Goal: Information Seeking & Learning: Learn about a topic

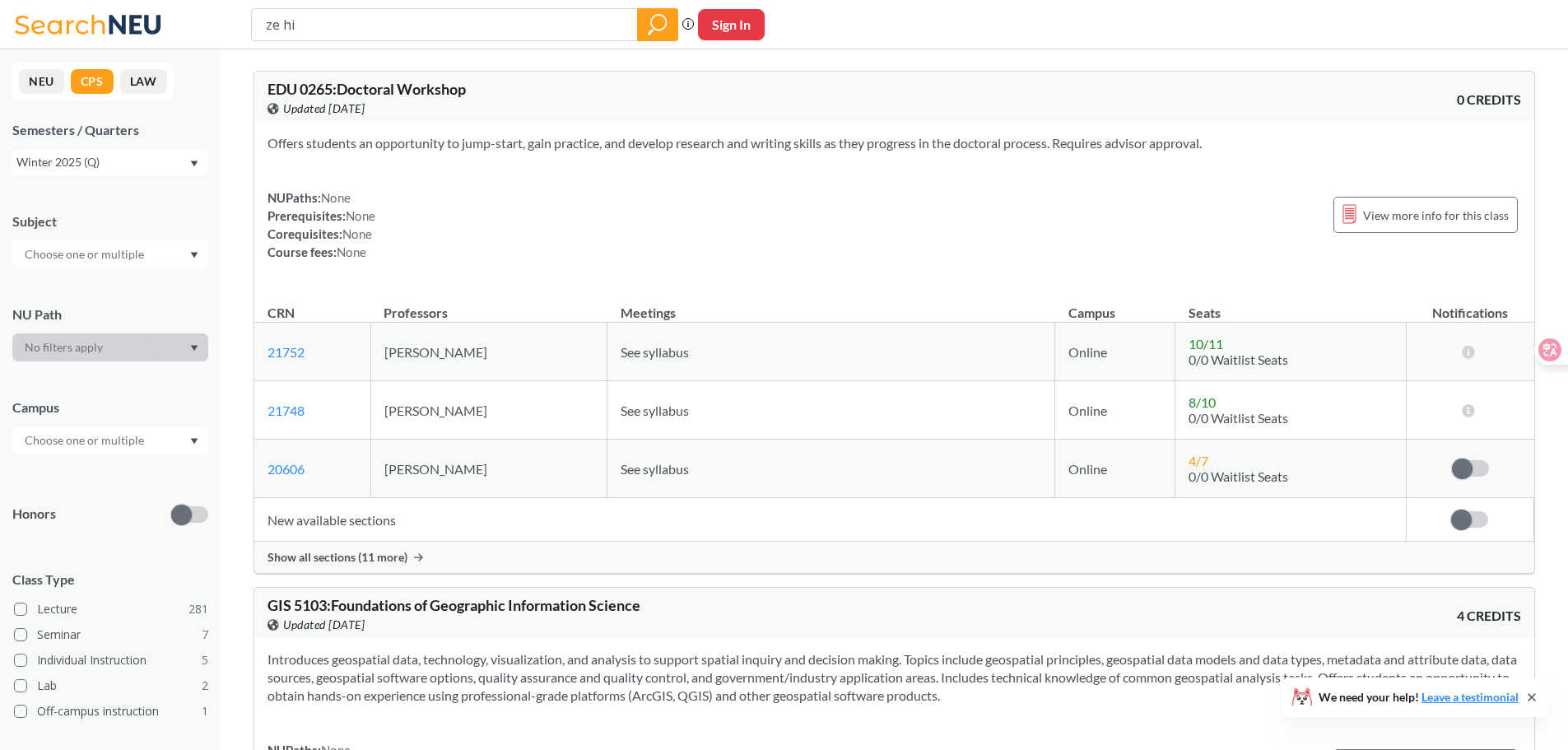
type input "ze hi"
click at [660, 23] on icon "magnifying glass" at bounding box center [657, 25] width 20 height 23
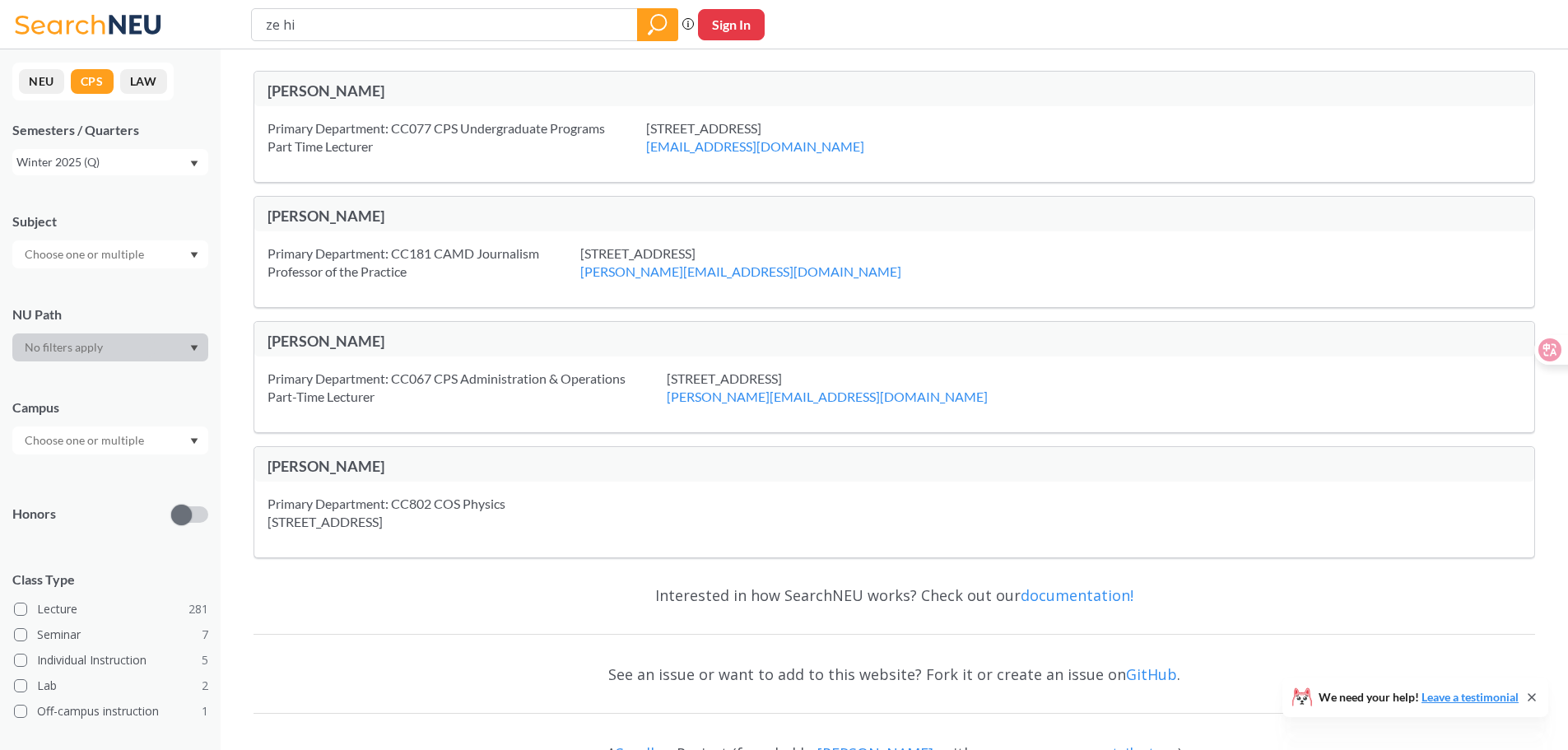
drag, startPoint x: 353, startPoint y: 23, endPoint x: 189, endPoint y: 26, distance: 164.0
click at [189, 26] on div "ze hi Phrase search guarantees the exact search appears in the results. Ex. If …" at bounding box center [784, 25] width 1568 height 49
type input "Ze"
click at [653, 15] on icon "magnifying glass" at bounding box center [657, 25] width 20 height 23
drag, startPoint x: 359, startPoint y: 21, endPoint x: 152, endPoint y: 21, distance: 207.0
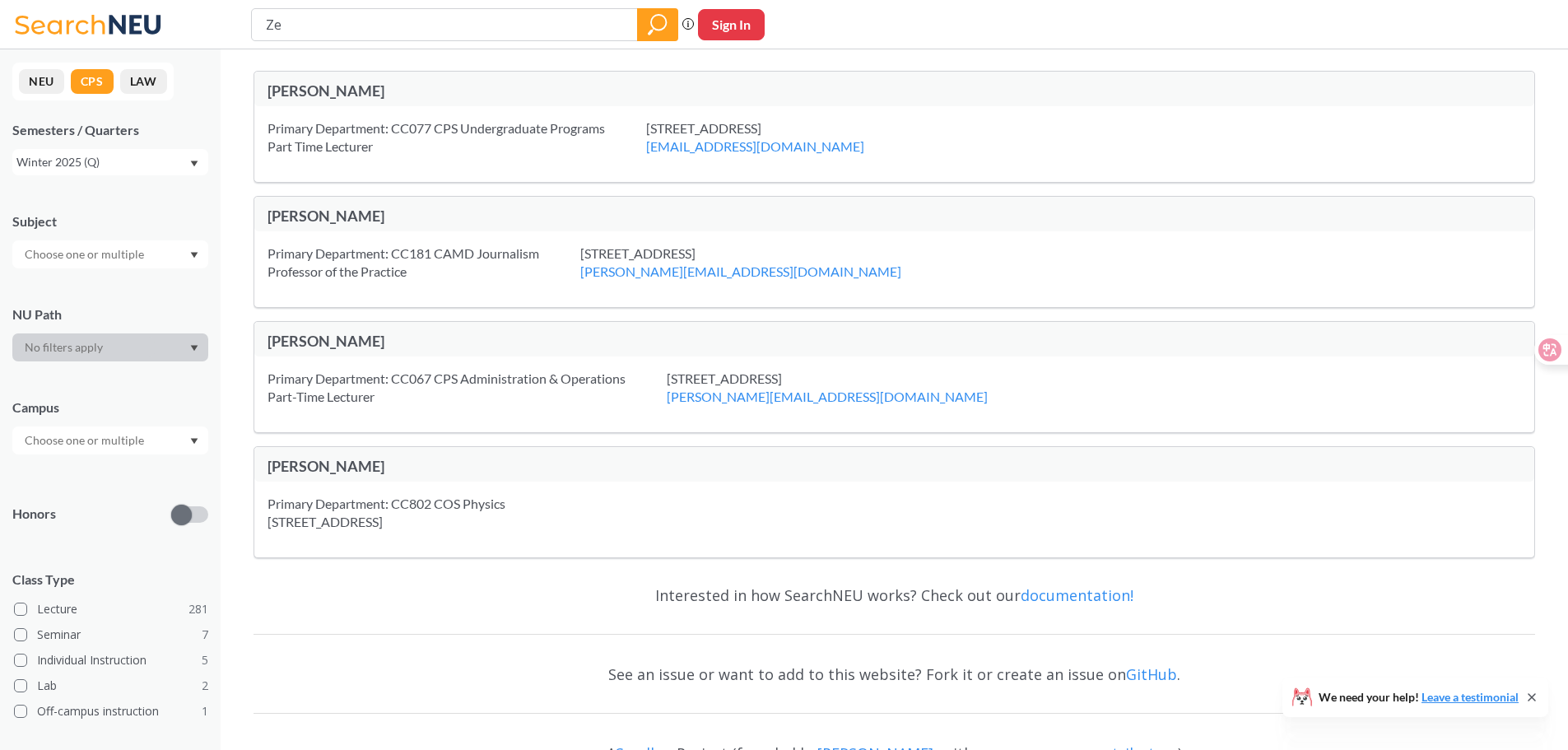
click at [152, 21] on div "Ze Phrase search guarantees the exact search appears in the results. Ex. If you…" at bounding box center [784, 25] width 1568 height 49
type input "He"
click at [639, 30] on div at bounding box center [657, 25] width 42 height 33
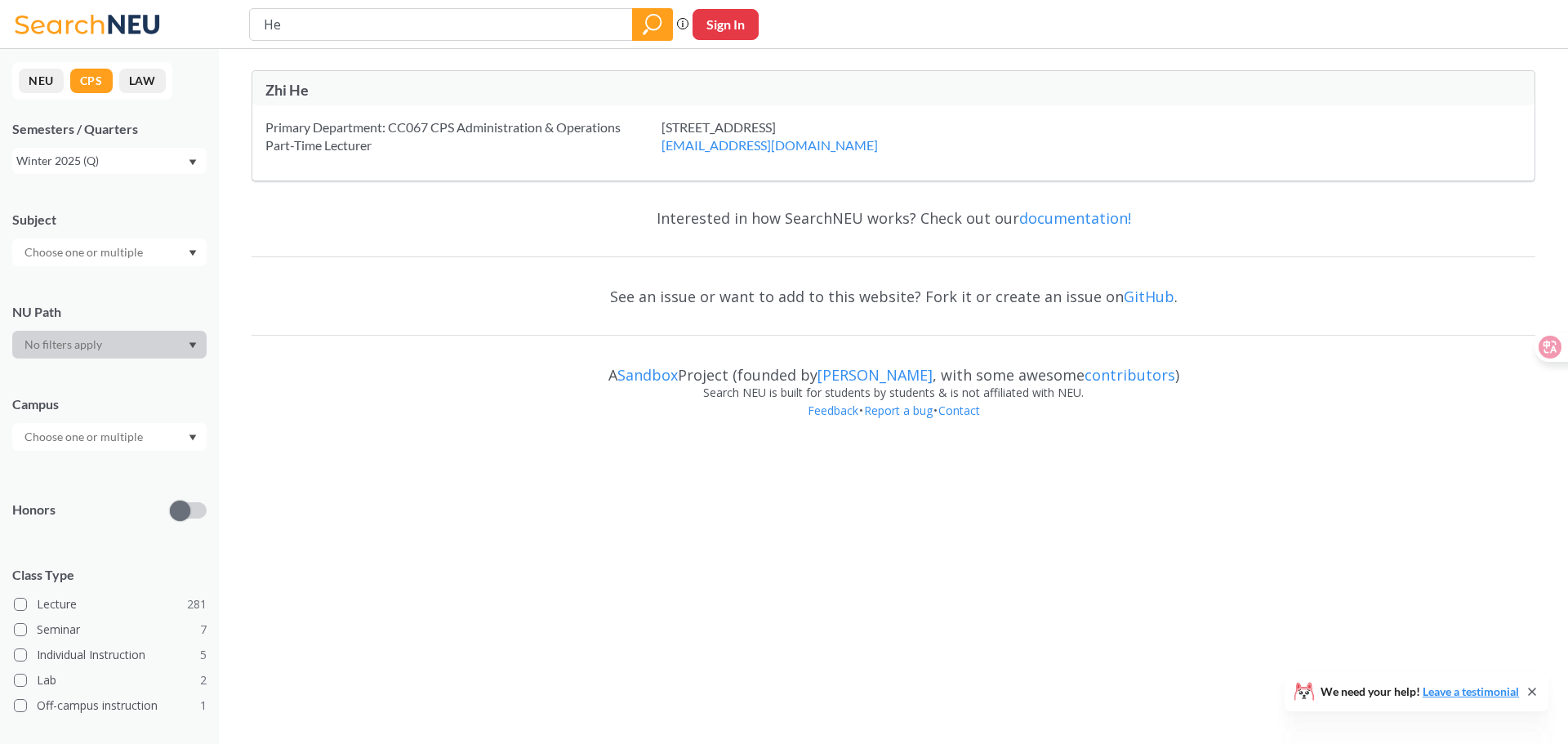
click at [366, 147] on div "Primary Department: CC067 CPS Administration & Operations Part-Time Lecturer" at bounding box center [463, 136] width 396 height 36
click at [283, 105] on div "Zhi He" at bounding box center [893, 88] width 1282 height 35
click at [294, 96] on div "Zhi He" at bounding box center [579, 89] width 628 height 18
drag, startPoint x: 320, startPoint y: 86, endPoint x: 226, endPoint y: 86, distance: 94.0
click at [226, 86] on div "Zhi He Primary Department: CC067 CPS Administration & Operations Part-Time Lect…" at bounding box center [894, 246] width 1350 height 395
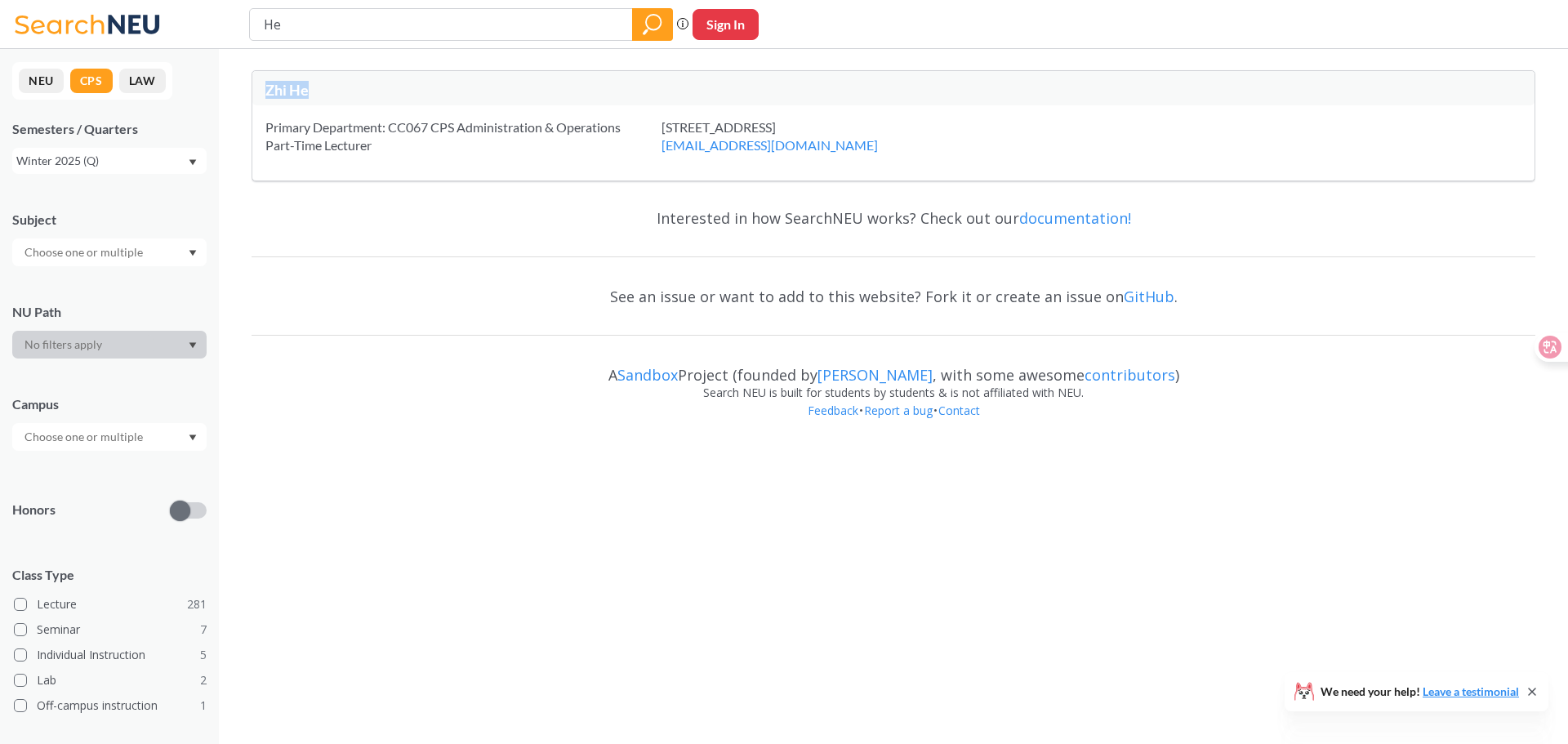
copy div "Zhi He"
drag, startPoint x: 318, startPoint y: 27, endPoint x: 149, endPoint y: 24, distance: 169.0
click at [156, 24] on div "He Phrase search guarantees the exact search appears in the results. Ex. If you…" at bounding box center [784, 24] width 1568 height 49
paste input "Zhi"
type input "Zhi He"
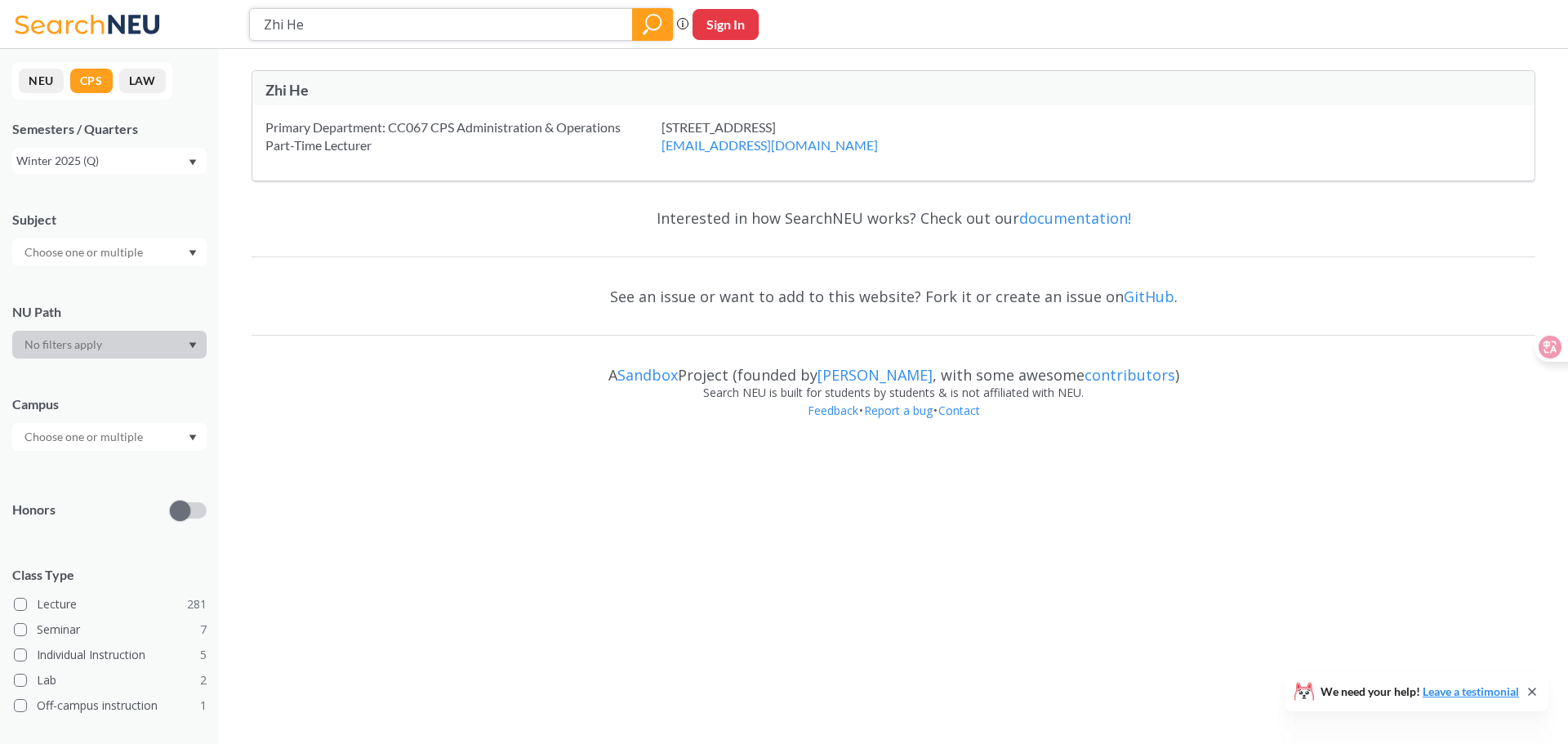
click at [652, 34] on icon "magnifying glass" at bounding box center [652, 24] width 20 height 22
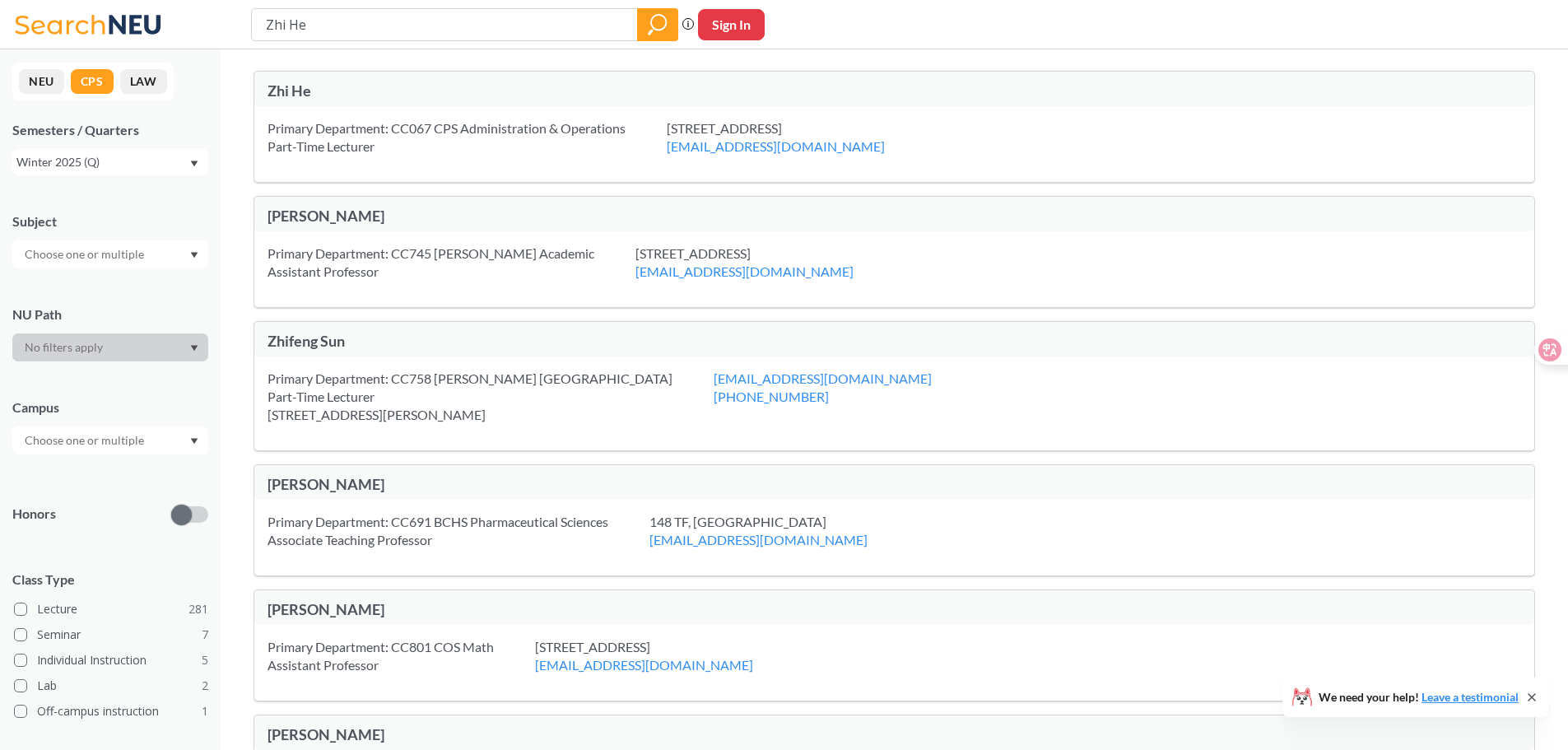
click at [300, 99] on div "Zhi He" at bounding box center [581, 92] width 627 height 22
click at [349, 143] on div "Primary Department: CC067 CPS Administration & Operations Part-Time Lecturer" at bounding box center [467, 137] width 400 height 36
click at [422, 142] on div "Primary Department: CC067 CPS Administration & Operations Part-Time Lecturer" at bounding box center [467, 137] width 400 height 36
drag, startPoint x: 333, startPoint y: 17, endPoint x: 112, endPoint y: 3, distance: 221.4
click at [99, 22] on div "Zhi He Phrase search guarantees the exact search appears in the results. Ex. If…" at bounding box center [784, 25] width 1568 height 49
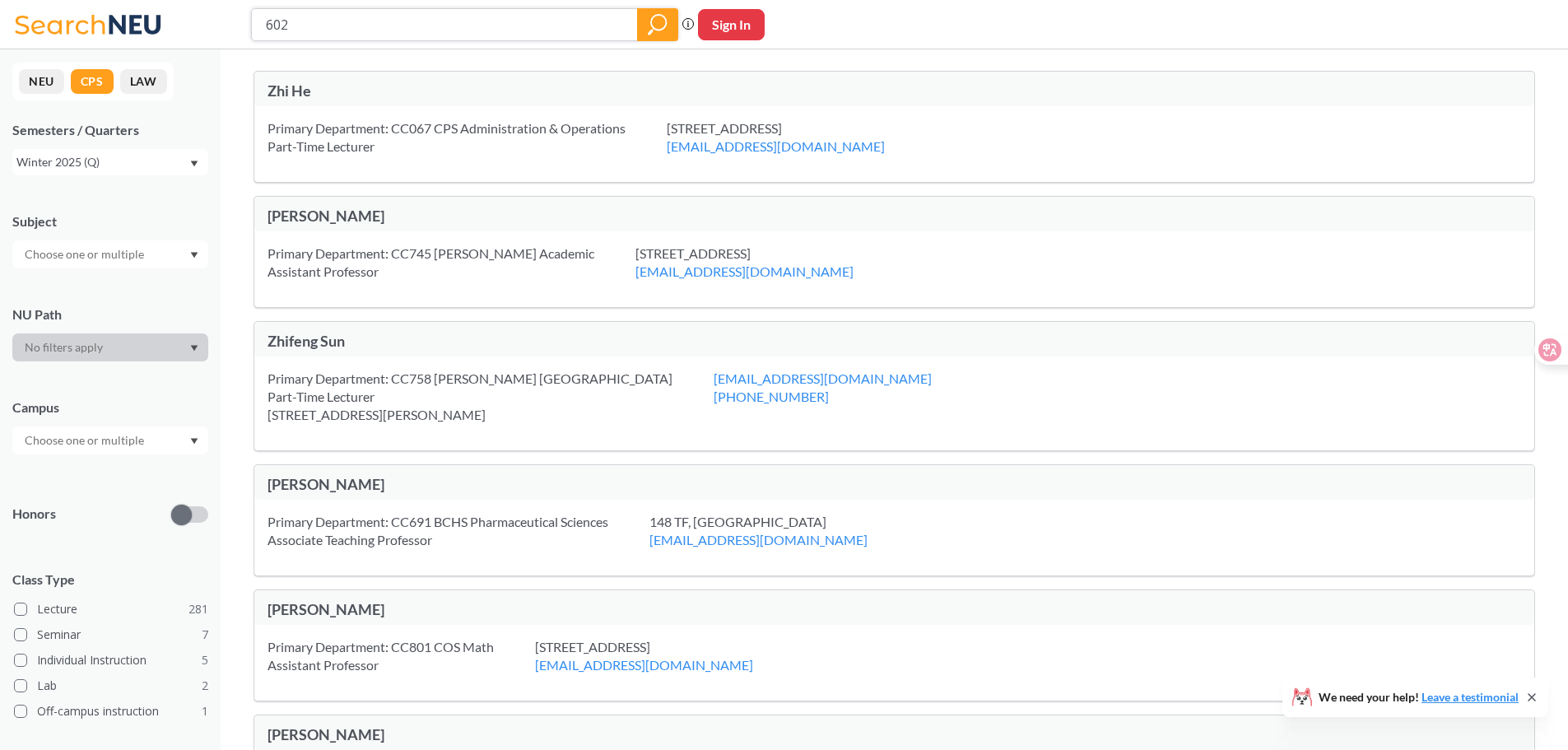
type input "6020"
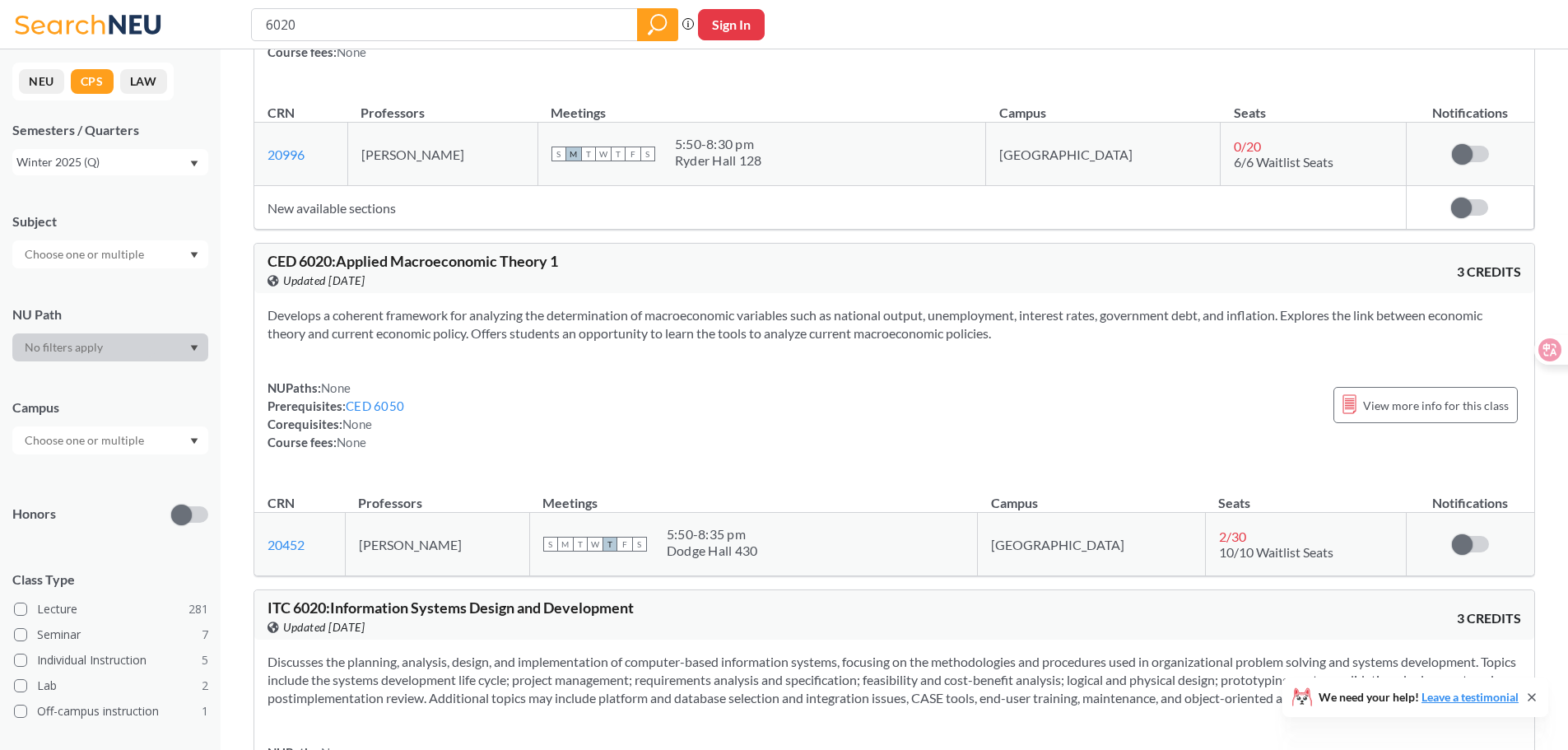
scroll to position [1317, 0]
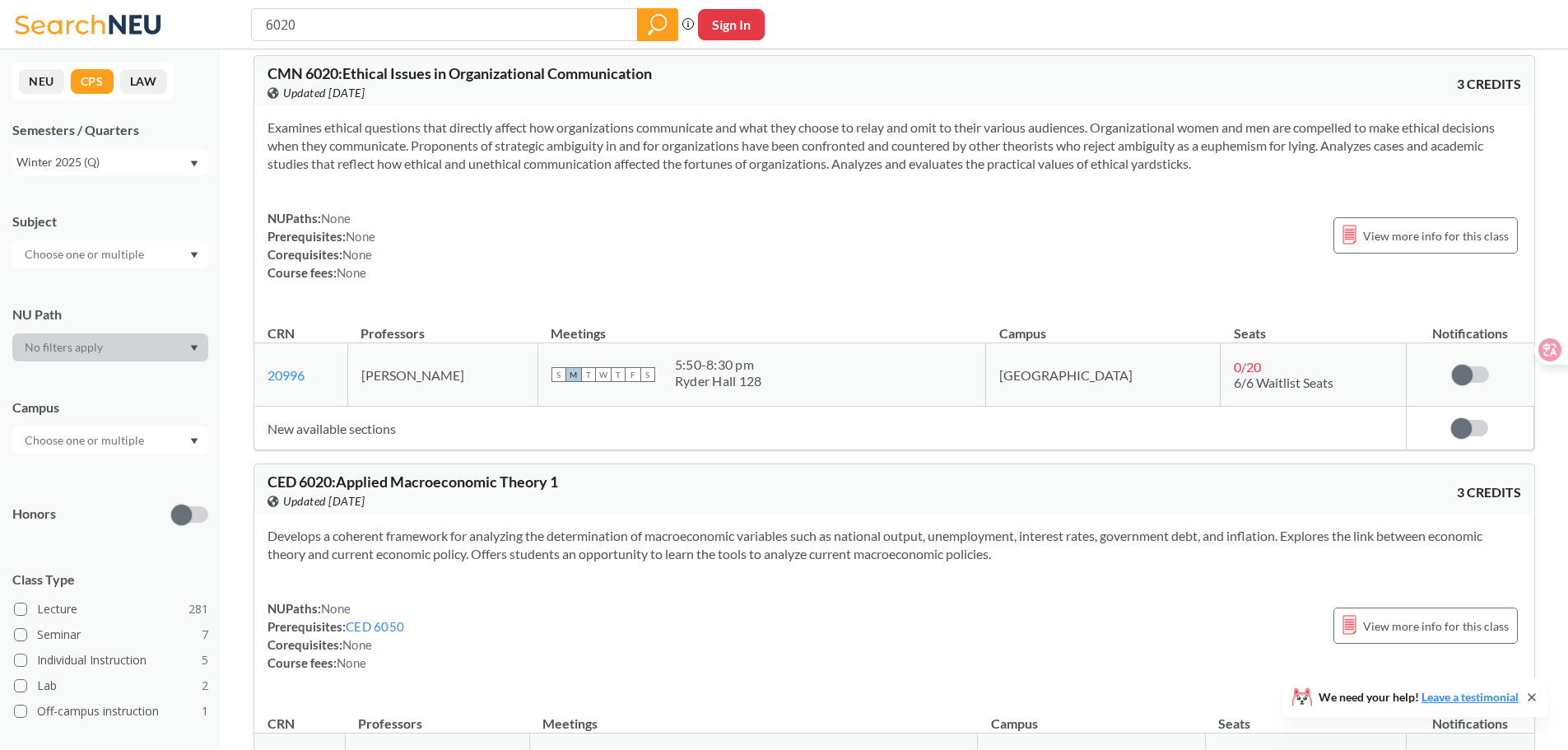
click at [270, 28] on input "6020" at bounding box center [445, 25] width 362 height 28
type input "EAI 6020"
click at [650, 30] on icon "magnifying glass" at bounding box center [657, 25] width 20 height 23
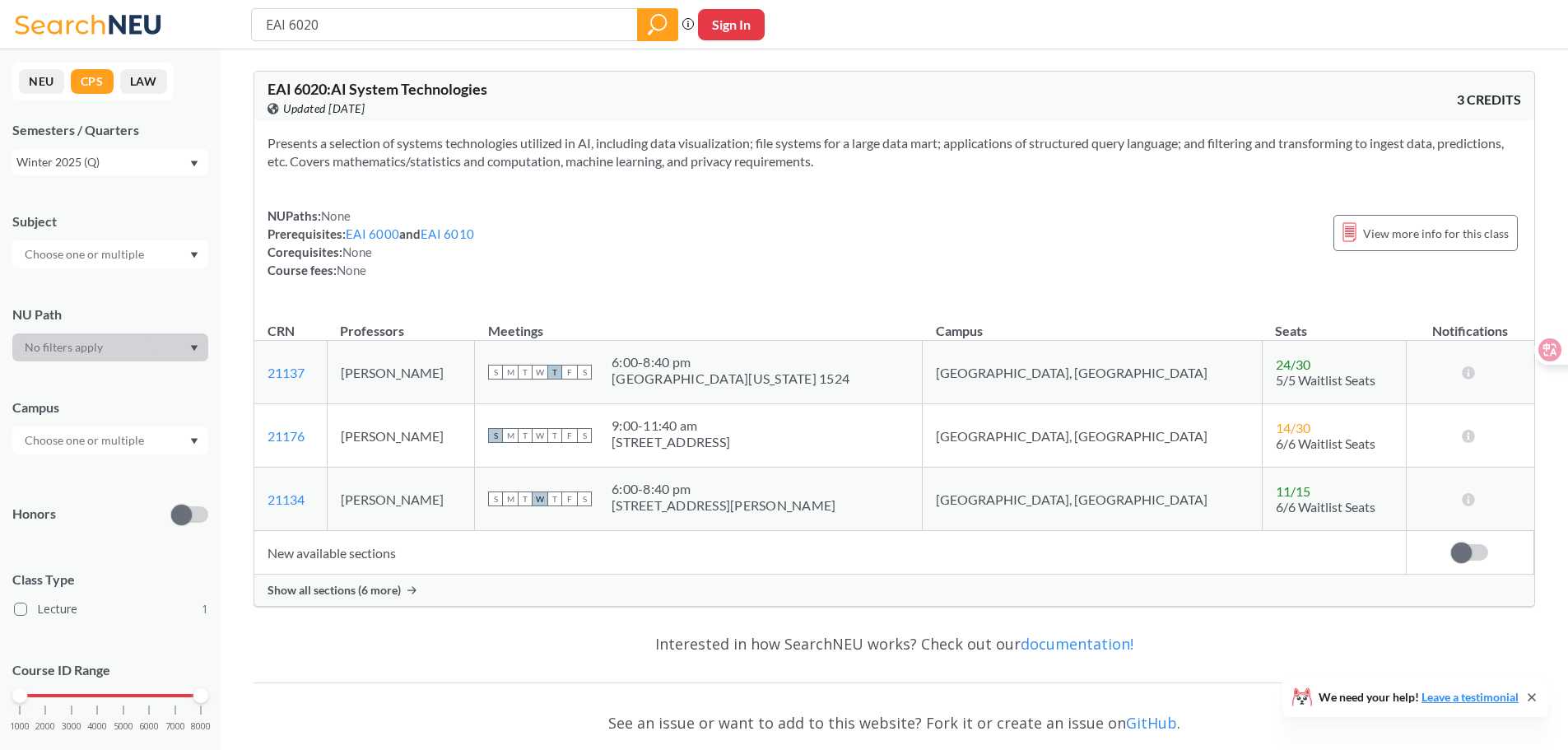
click at [366, 585] on span "Show all sections (6 more)" at bounding box center [333, 590] width 133 height 15
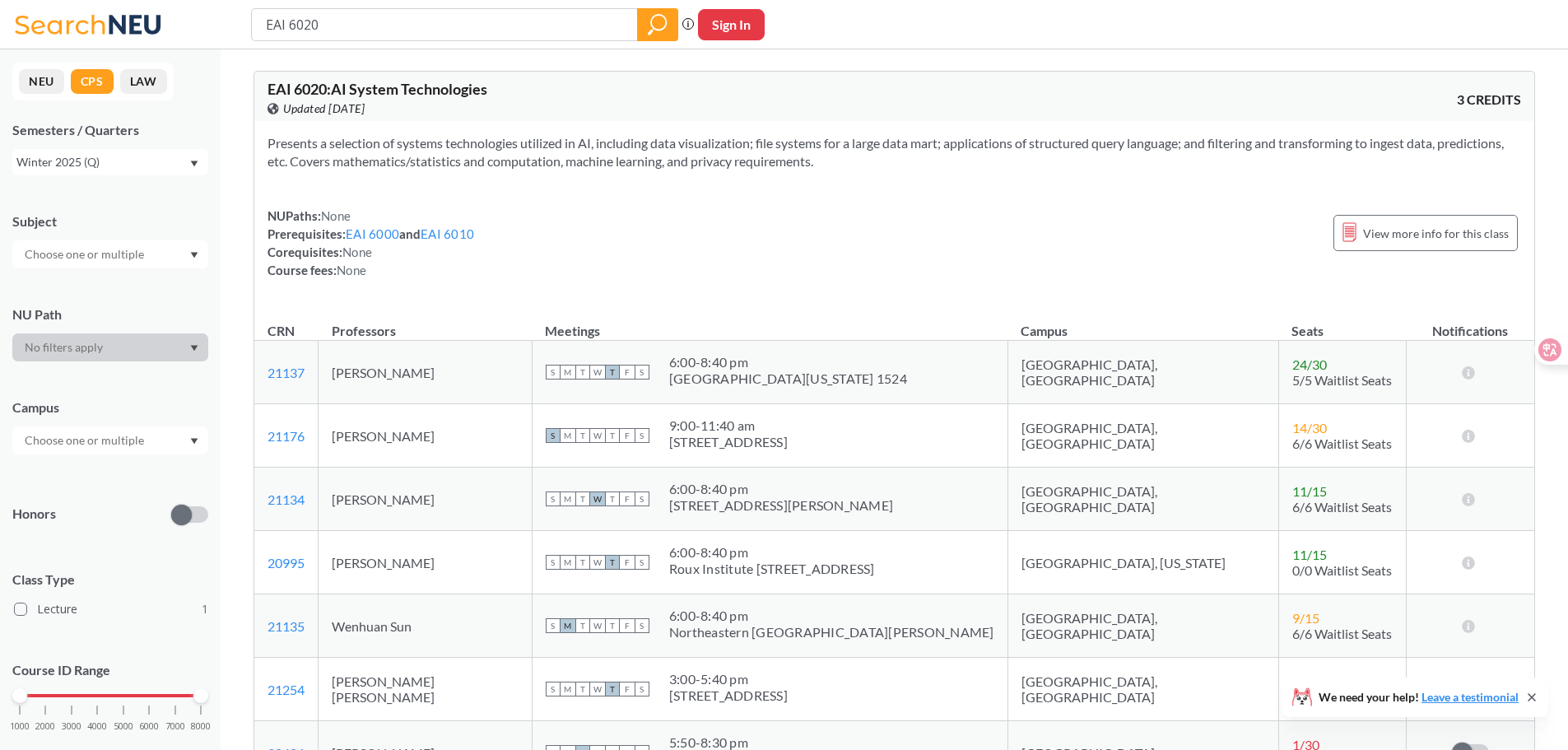
click at [118, 166] on div "Winter 2025 (Q)" at bounding box center [102, 162] width 172 height 18
click at [498, 265] on div "NUPaths: None Prerequisites: EAI 6000 and EAI 6010 Corequisites: None Course fe…" at bounding box center [894, 243] width 1253 height 73
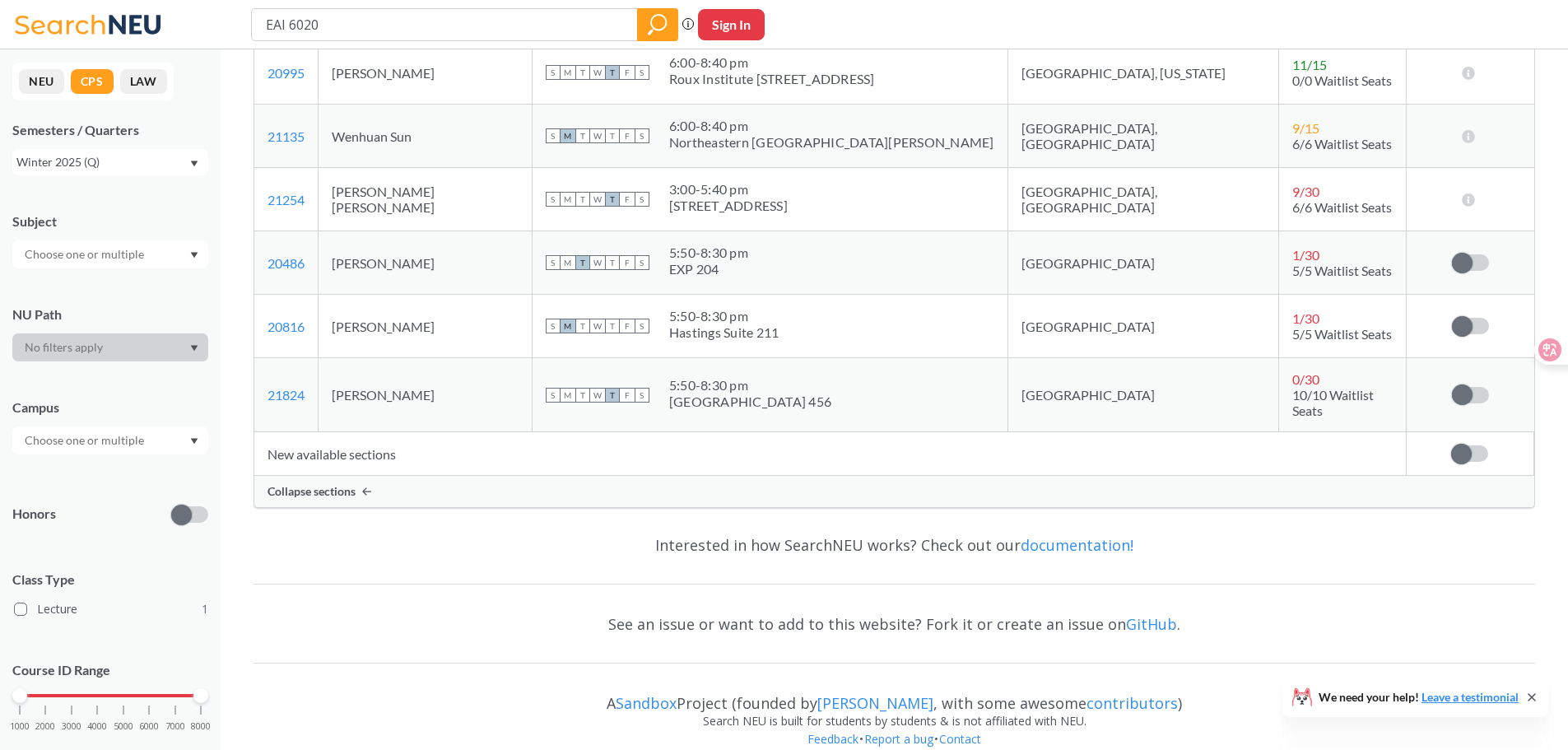
scroll to position [494, 0]
click at [131, 248] on input "text" at bounding box center [85, 254] width 138 height 20
click at [150, 292] on p "Enterprise Artfcal Intellgnce" at bounding box center [114, 299] width 186 height 16
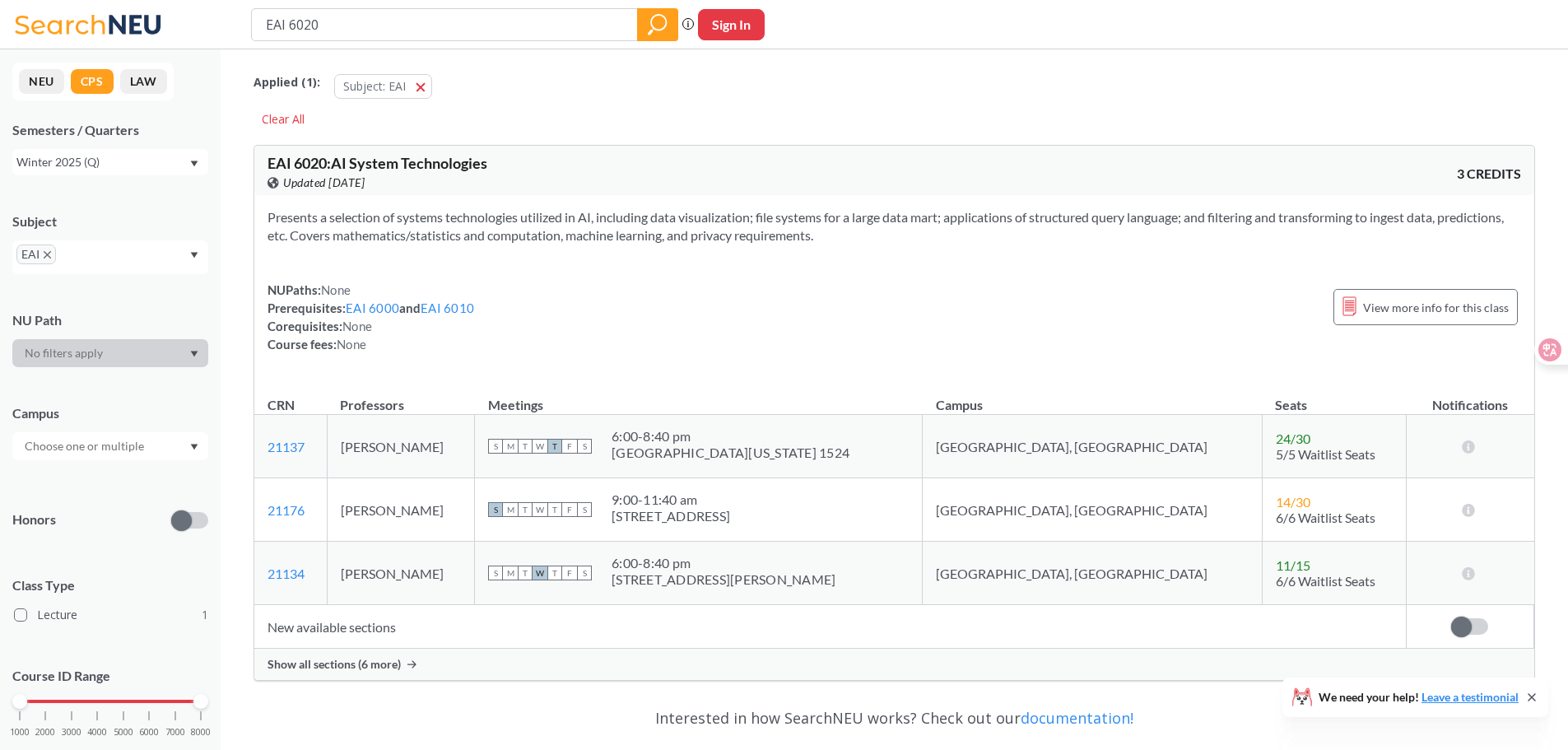
click at [99, 404] on div "Campus" at bounding box center [110, 413] width 196 height 18
click at [132, 457] on div at bounding box center [110, 447] width 196 height 28
click at [83, 483] on div "Boston ( 1 )" at bounding box center [114, 483] width 186 height 18
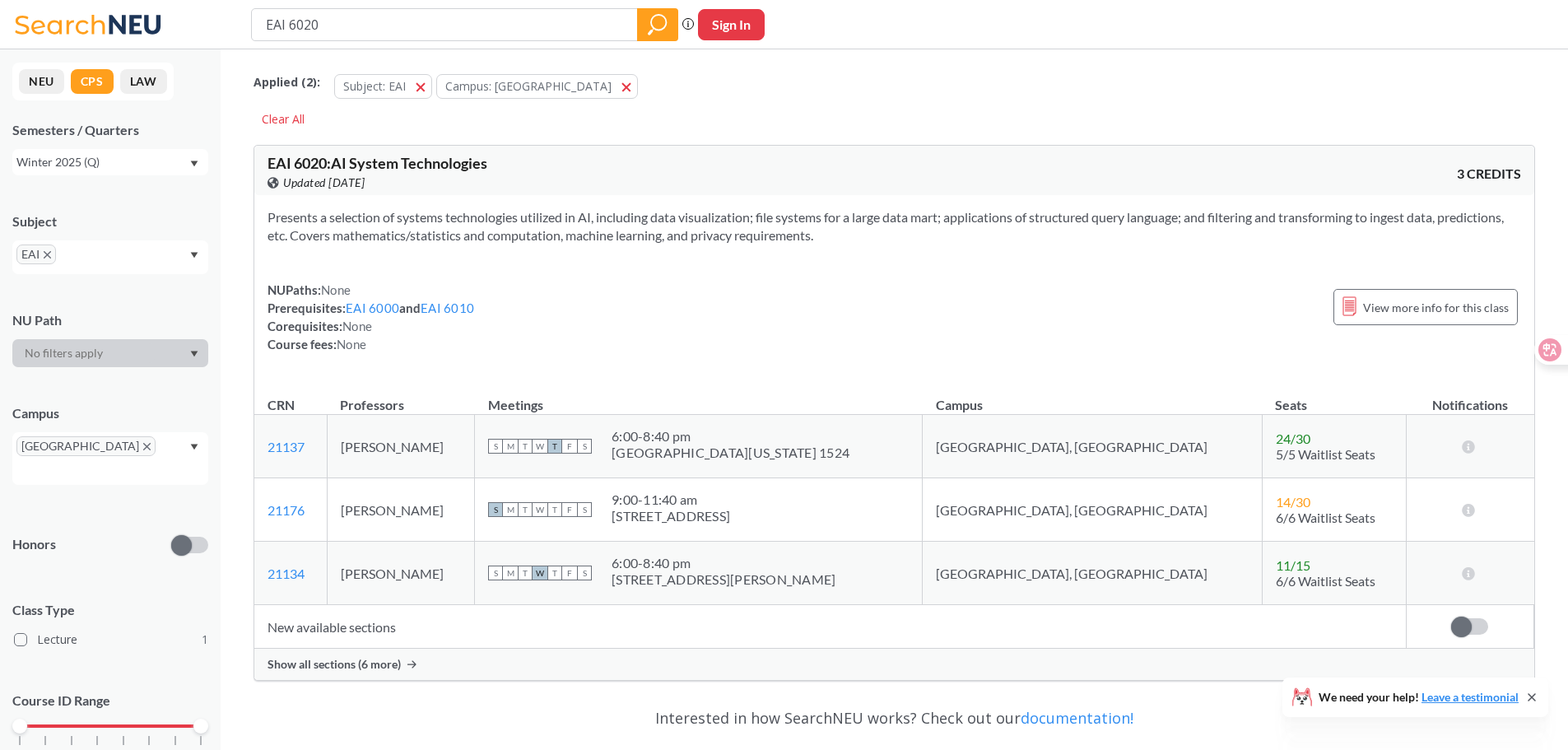
click at [111, 159] on div "Winter 2025 (Q)" at bounding box center [102, 162] width 172 height 18
click at [51, 89] on button "NEU" at bounding box center [42, 81] width 45 height 25
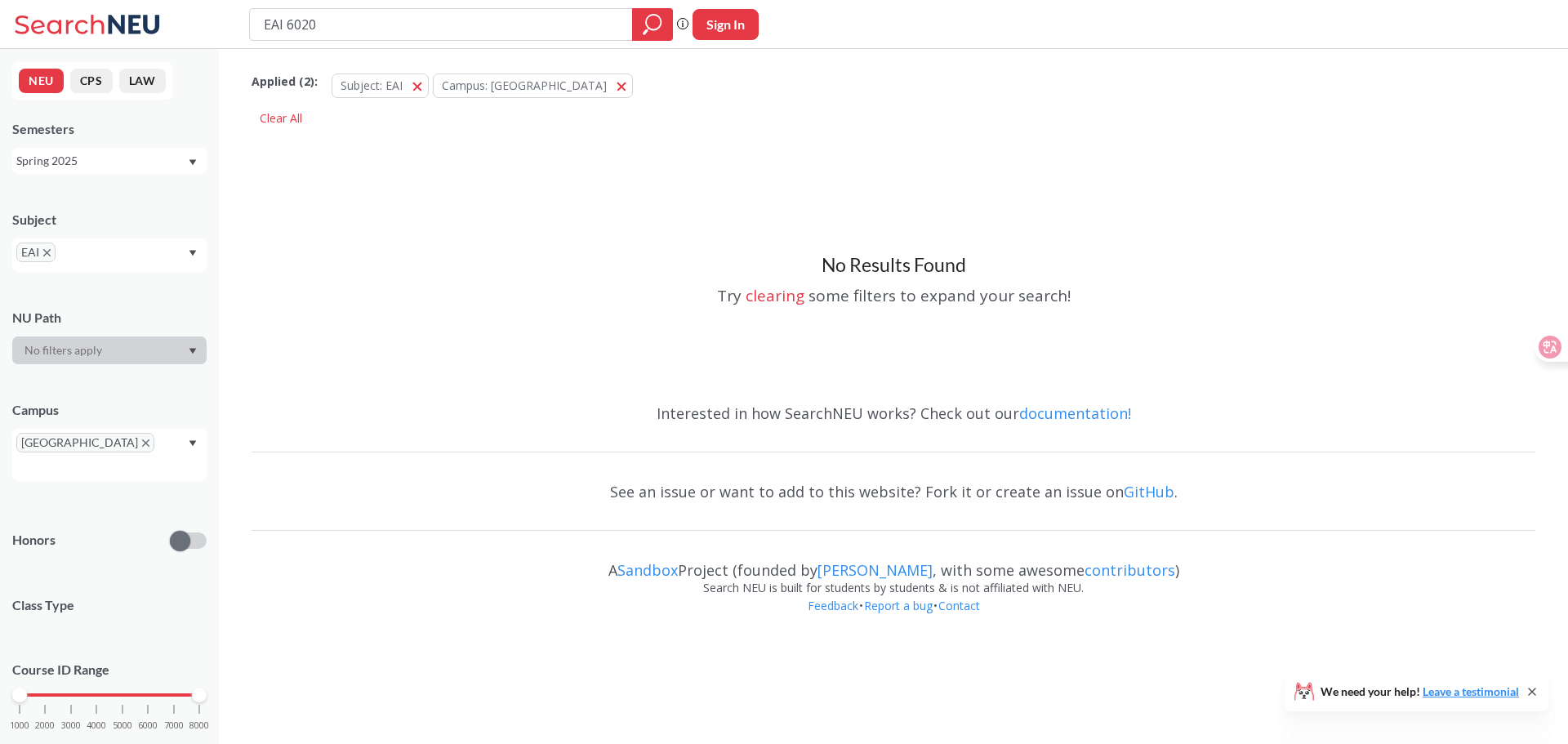
click at [58, 161] on div "Spring 2025" at bounding box center [101, 160] width 171 height 18
click at [89, 80] on button "CPS" at bounding box center [91, 81] width 42 height 24
click at [84, 161] on div "Spring 2025 (S)" at bounding box center [101, 160] width 171 height 18
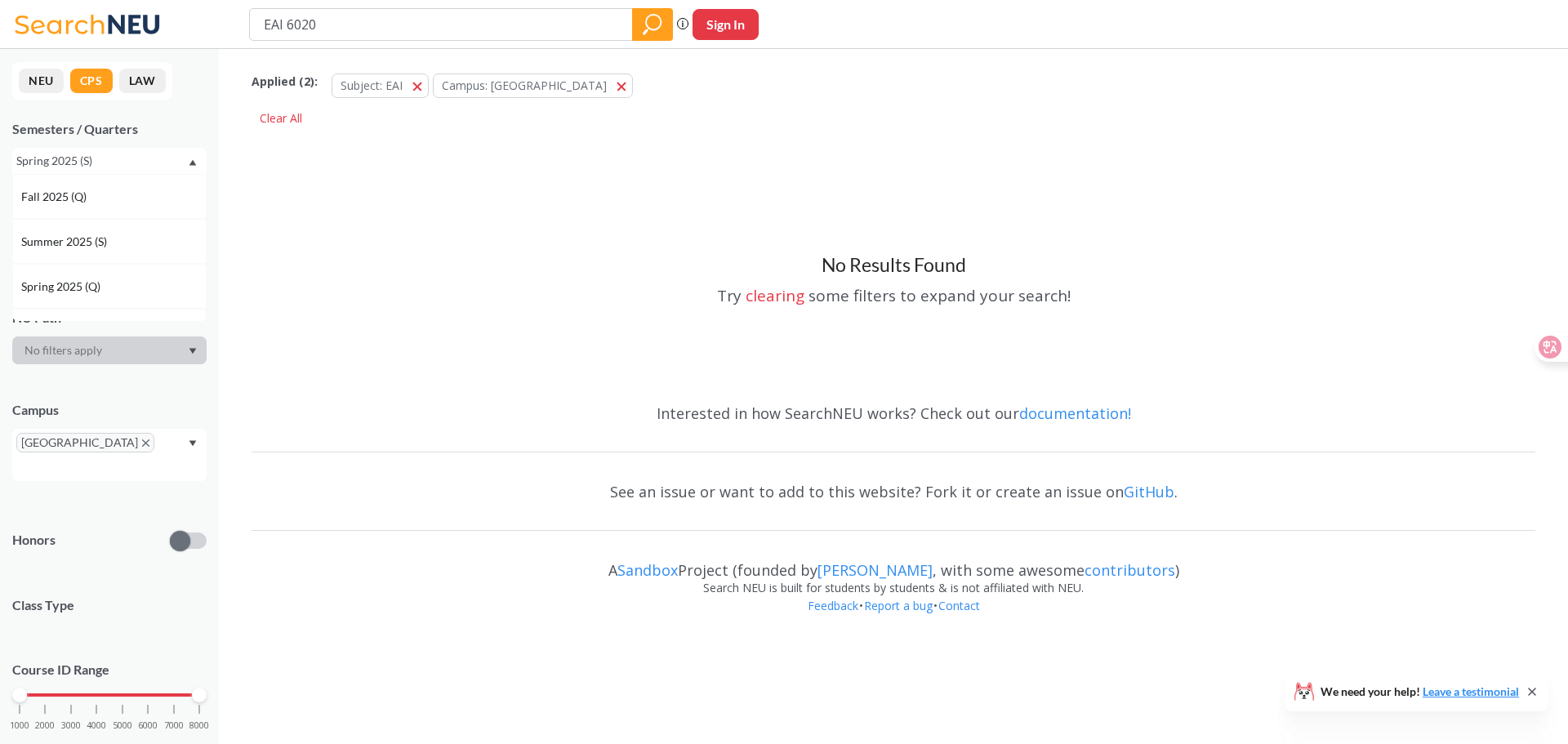
click at [194, 129] on div "Semesters / Quarters" at bounding box center [109, 128] width 194 height 18
click at [662, 23] on icon "magnifying glass" at bounding box center [652, 24] width 20 height 22
click at [307, 125] on div "Clear All" at bounding box center [280, 118] width 59 height 24
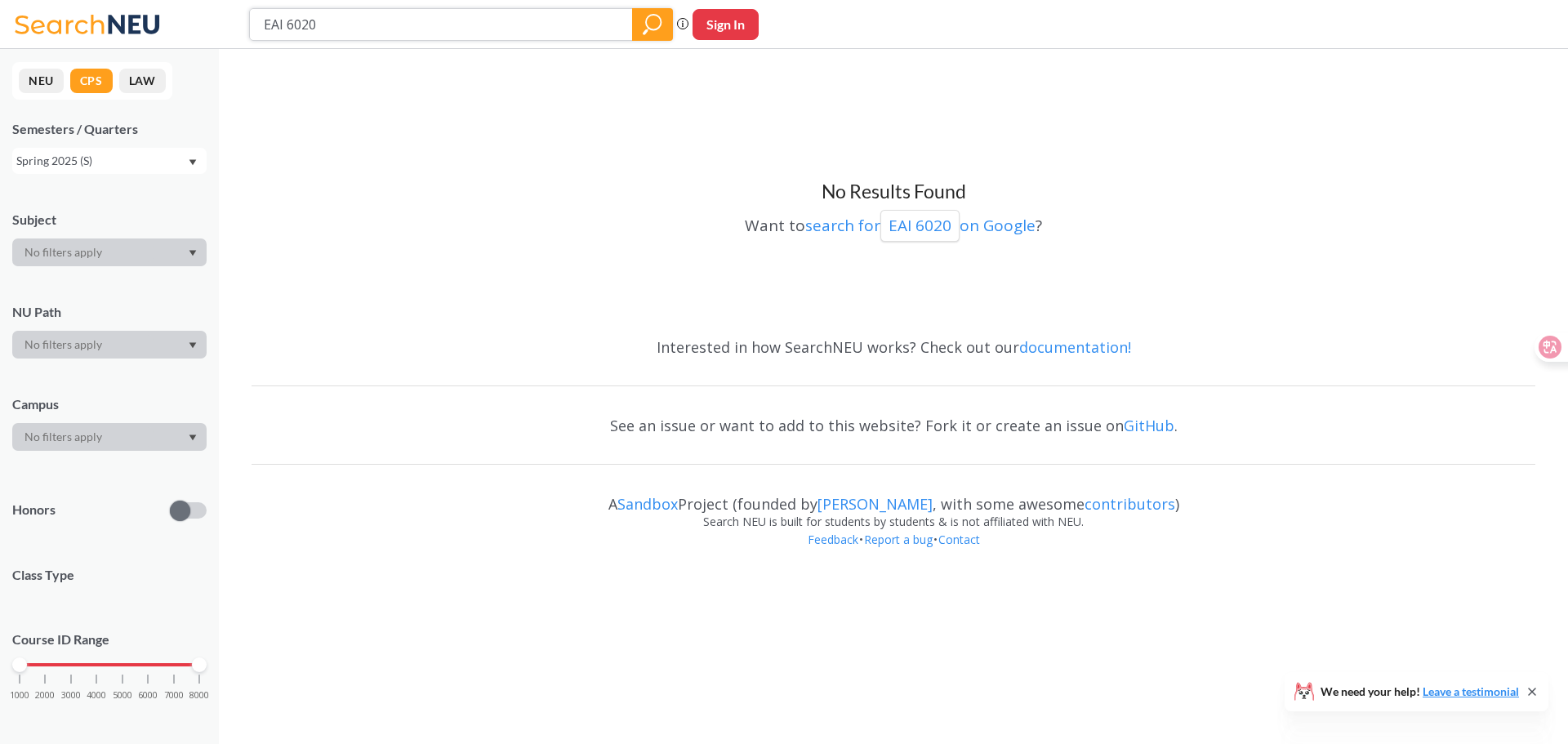
click at [639, 27] on div at bounding box center [652, 24] width 41 height 33
click at [528, 24] on input "EAI 6020" at bounding box center [441, 24] width 359 height 28
click at [658, 26] on icon "magnifying glass" at bounding box center [652, 24] width 20 height 22
click at [155, 154] on div "Spring 2025 (S)" at bounding box center [101, 160] width 171 height 18
click at [100, 196] on div "Fall 2025 (Q)" at bounding box center [113, 196] width 185 height 18
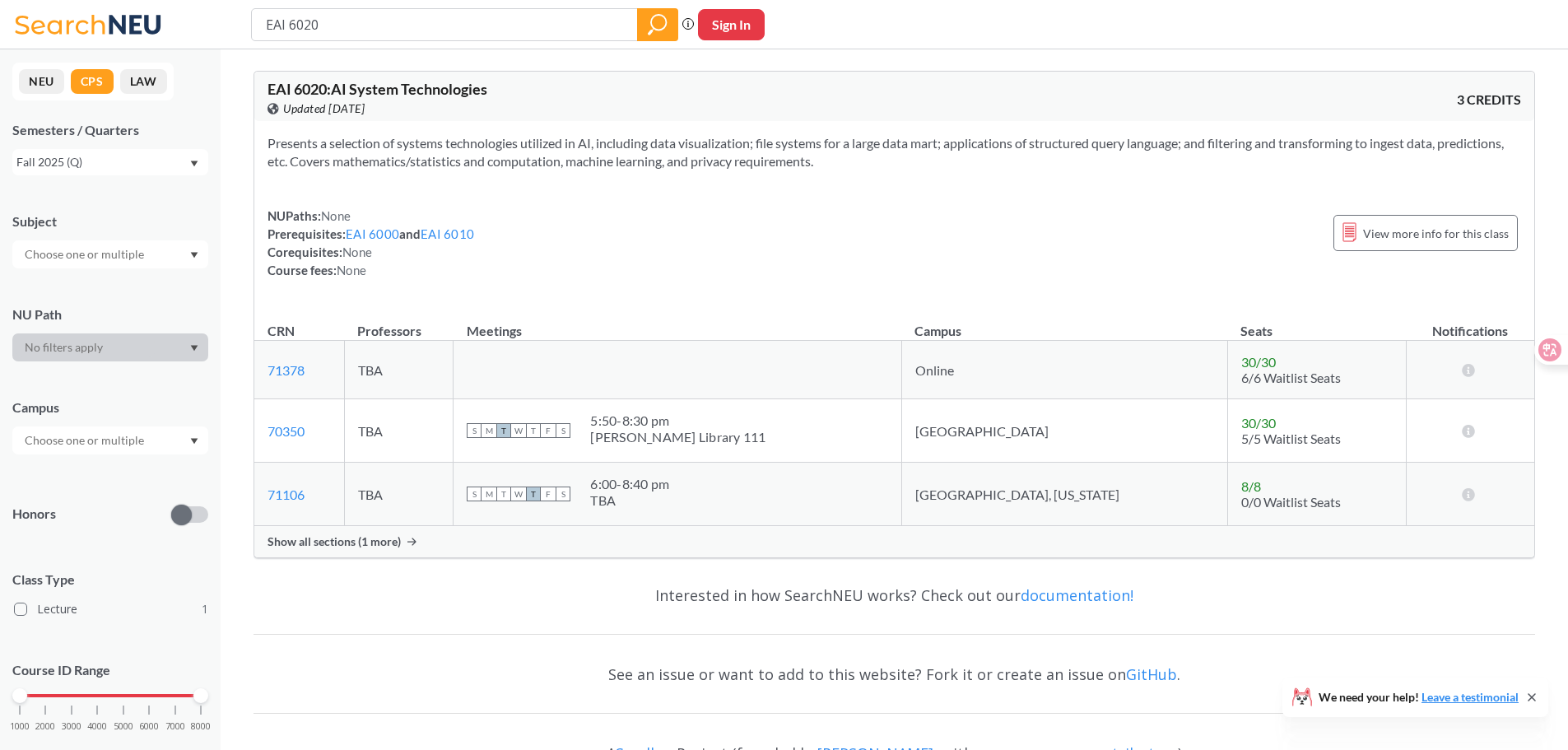
drag, startPoint x: 311, startPoint y: 28, endPoint x: 338, endPoint y: 25, distance: 27.2
click at [338, 25] on input "EAI 6020" at bounding box center [445, 25] width 362 height 28
type input "EAI 6000"
click at [660, 32] on icon "magnifying glass" at bounding box center [657, 25] width 20 height 23
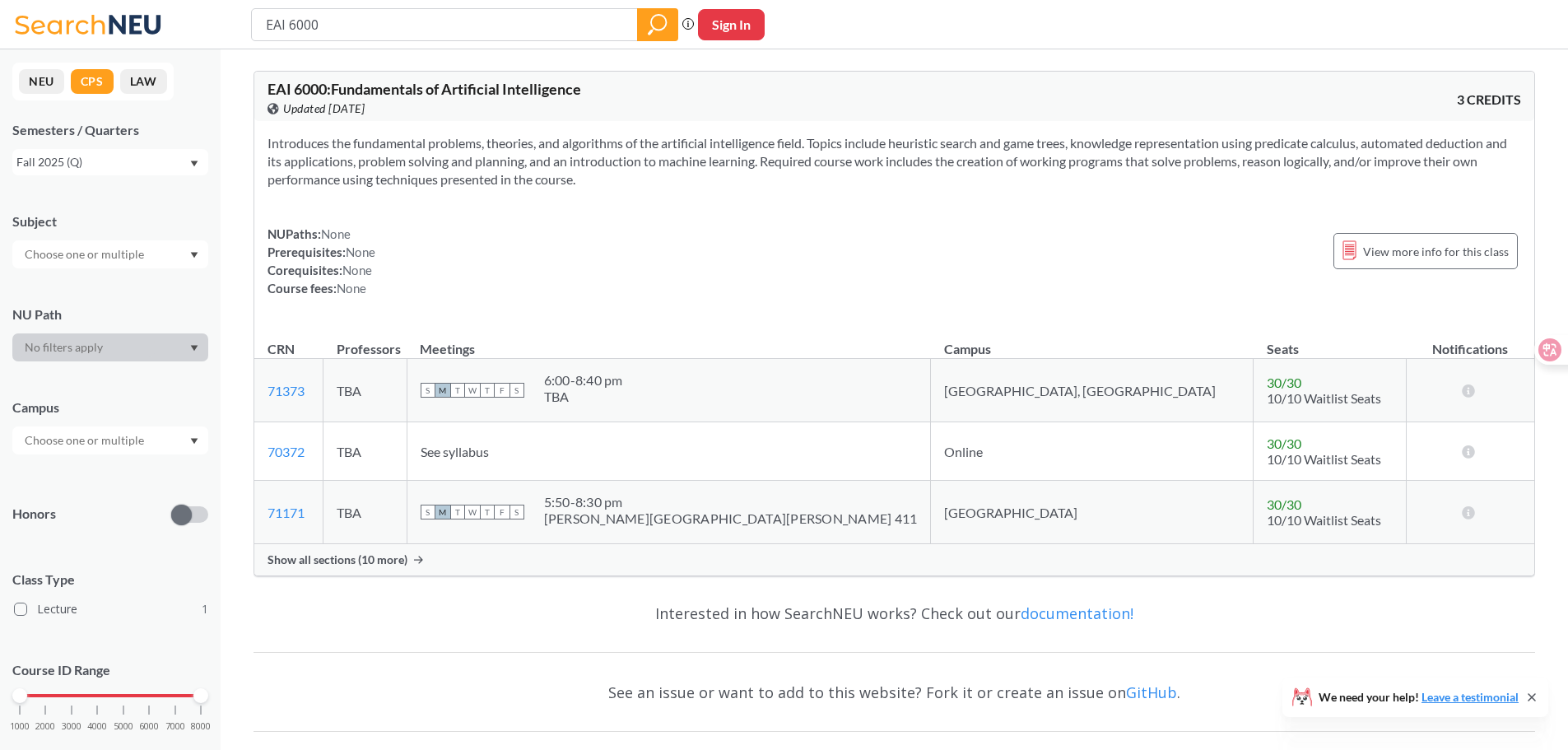
click at [401, 558] on span "Show all sections (10 more)" at bounding box center [337, 560] width 140 height 15
